Goal: Task Accomplishment & Management: Manage account settings

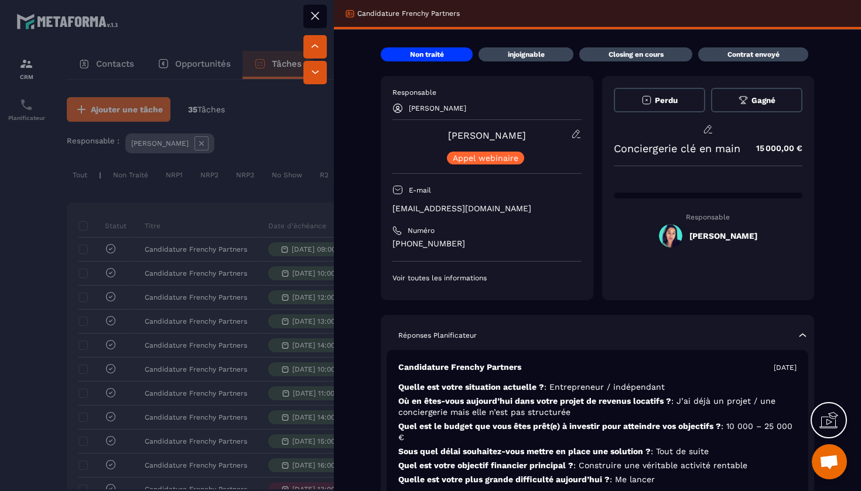
scroll to position [0, 425]
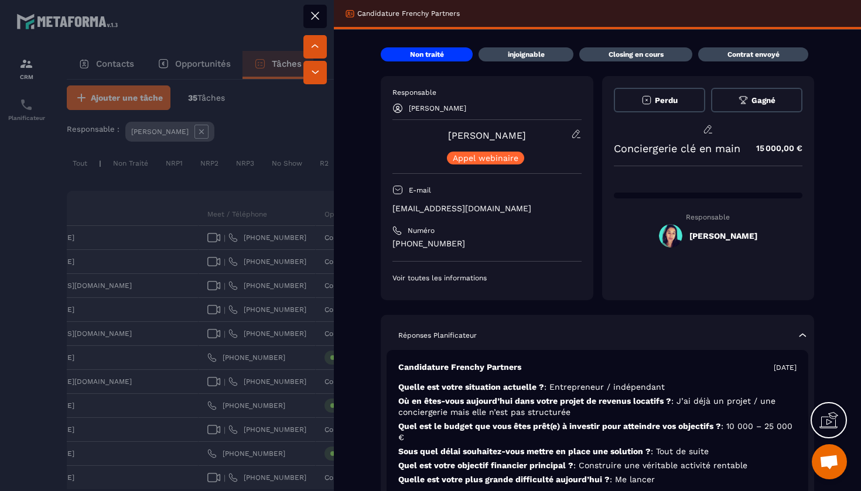
drag, startPoint x: 543, startPoint y: 138, endPoint x: 431, endPoint y: 130, distance: 112.7
click at [431, 130] on div "[PERSON_NAME] [PERSON_NAME] webinaire" at bounding box center [486, 147] width 189 height 36
copy link "[PERSON_NAME]"
click at [318, 20] on icon at bounding box center [315, 16] width 14 height 14
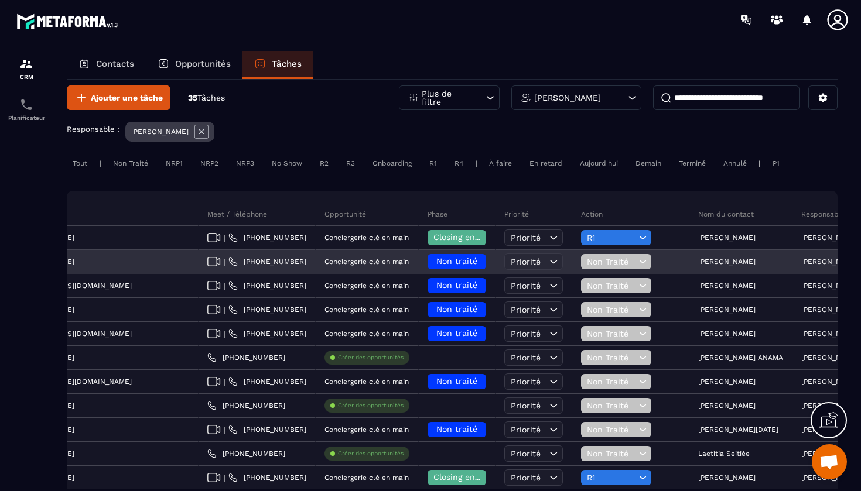
click at [436, 261] on span "Non traité" at bounding box center [456, 261] width 41 height 9
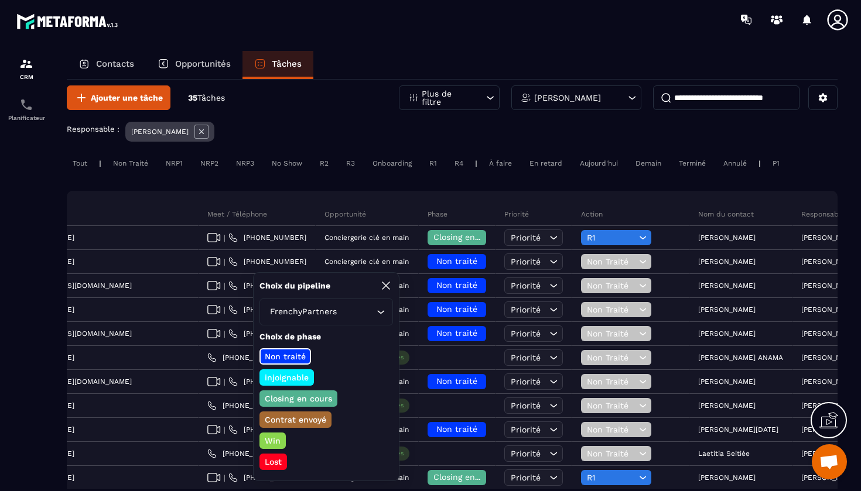
click at [302, 379] on p "injoignable" at bounding box center [286, 378] width 47 height 12
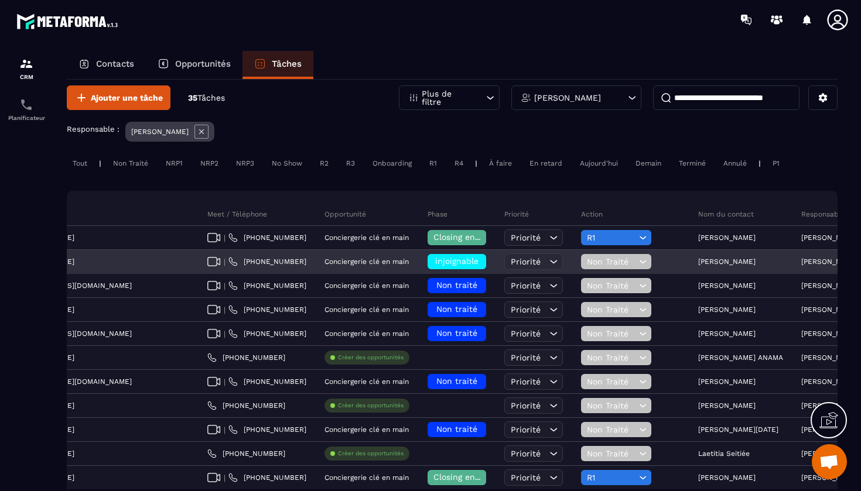
click at [587, 258] on span "Non Traité" at bounding box center [611, 261] width 49 height 9
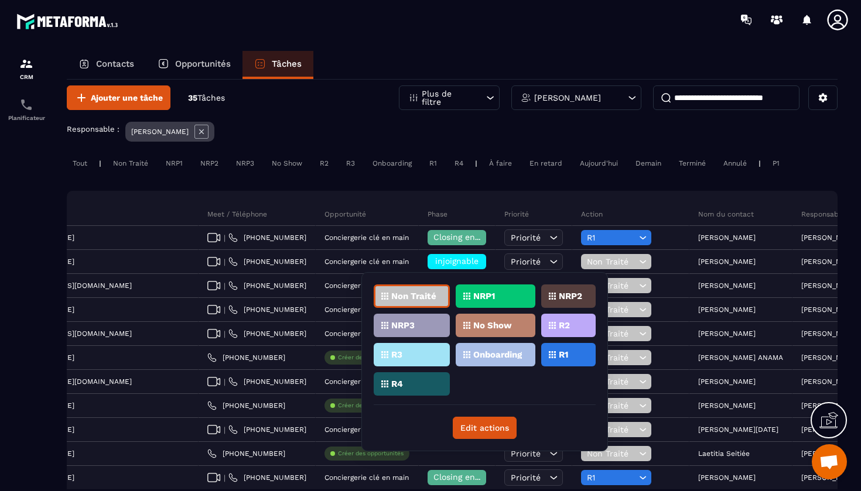
click at [500, 298] on div "NRP1" at bounding box center [496, 296] width 80 height 23
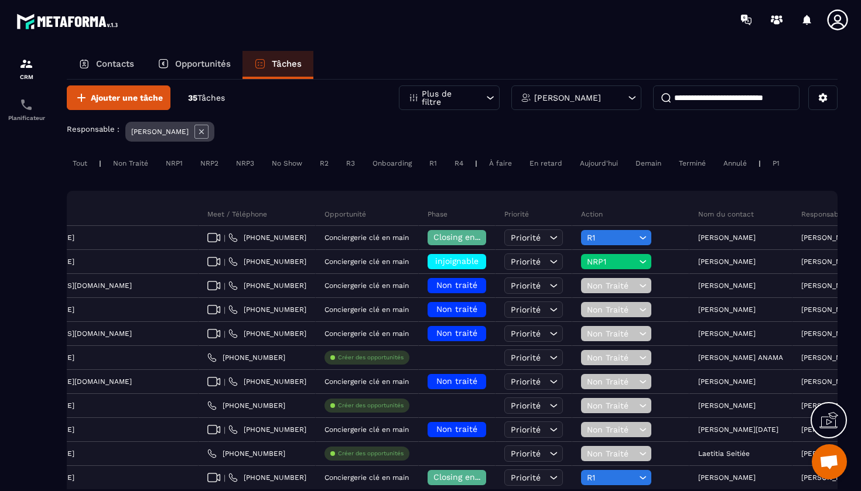
click at [620, 100] on div "[PERSON_NAME]" at bounding box center [576, 98] width 130 height 25
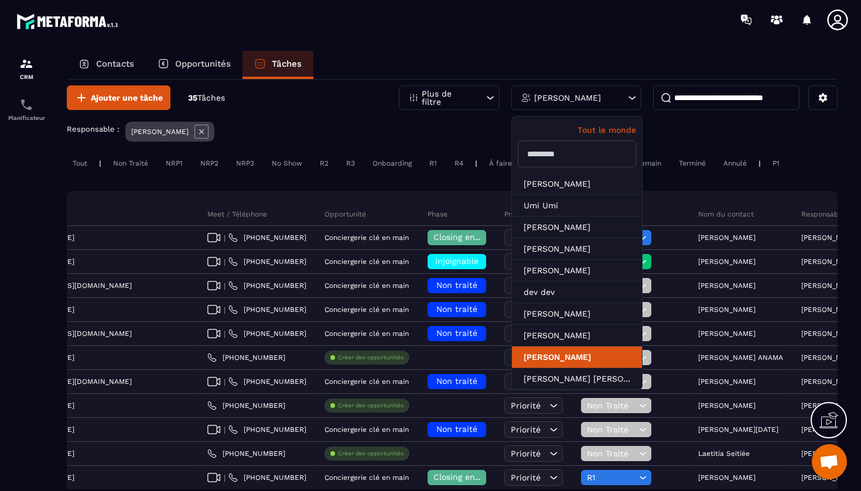
click at [567, 364] on li "[PERSON_NAME]" at bounding box center [577, 358] width 130 height 22
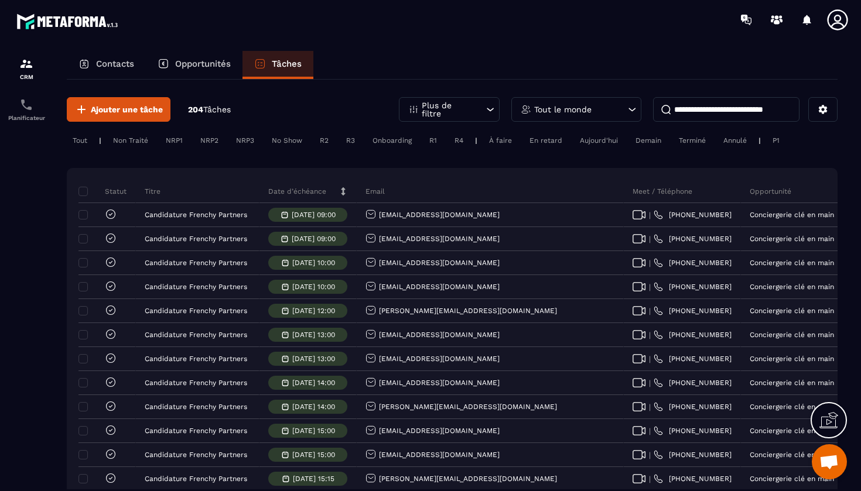
click at [617, 100] on div "Tout le monde" at bounding box center [576, 109] width 130 height 25
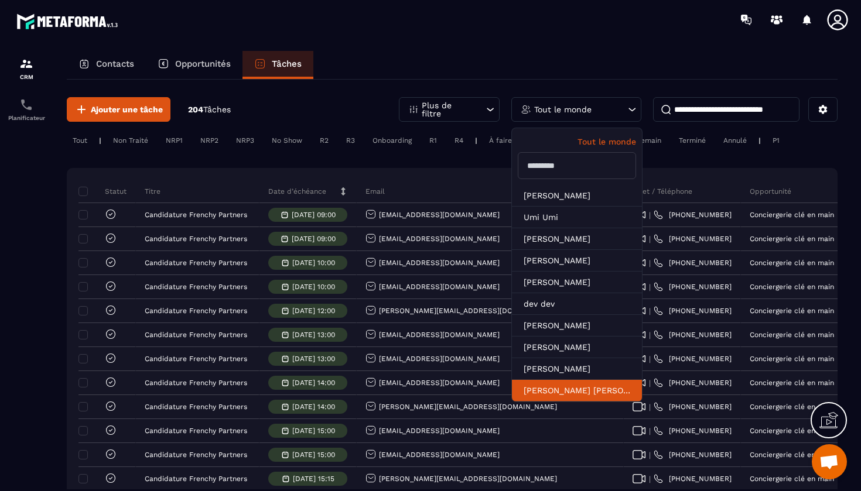
click at [577, 387] on li "[PERSON_NAME] [PERSON_NAME]" at bounding box center [577, 391] width 130 height 22
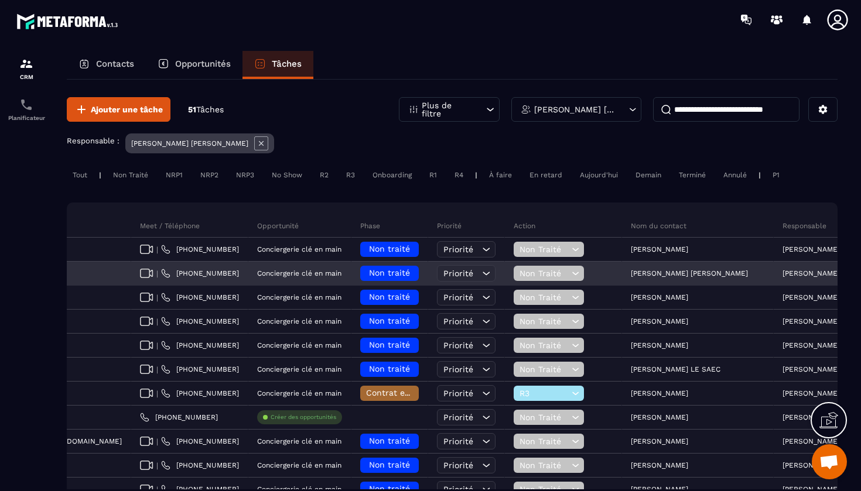
scroll to position [0, 492]
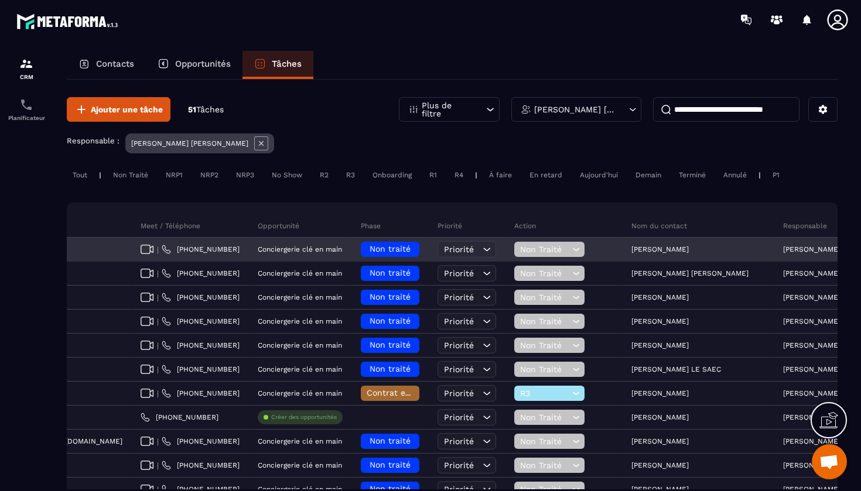
click at [631, 246] on p "[PERSON_NAME]" at bounding box center [659, 249] width 57 height 8
